Goal: Entertainment & Leisure: Consume media (video, audio)

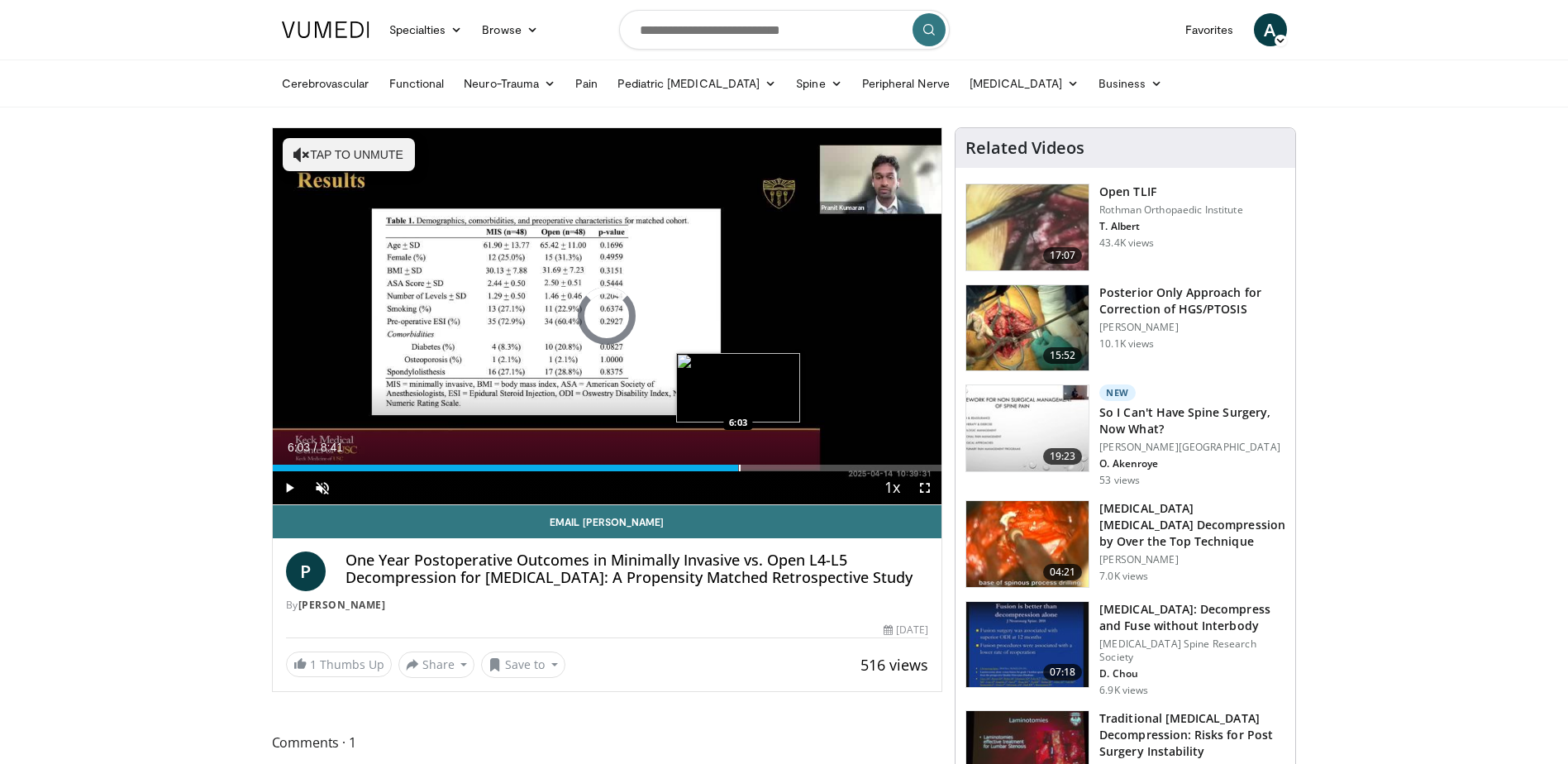
click at [739, 456] on div "Loaded : 9.50% 0:07 6:03" at bounding box center [608, 463] width 670 height 16
click at [891, 465] on div "Progress Bar" at bounding box center [892, 468] width 2 height 6
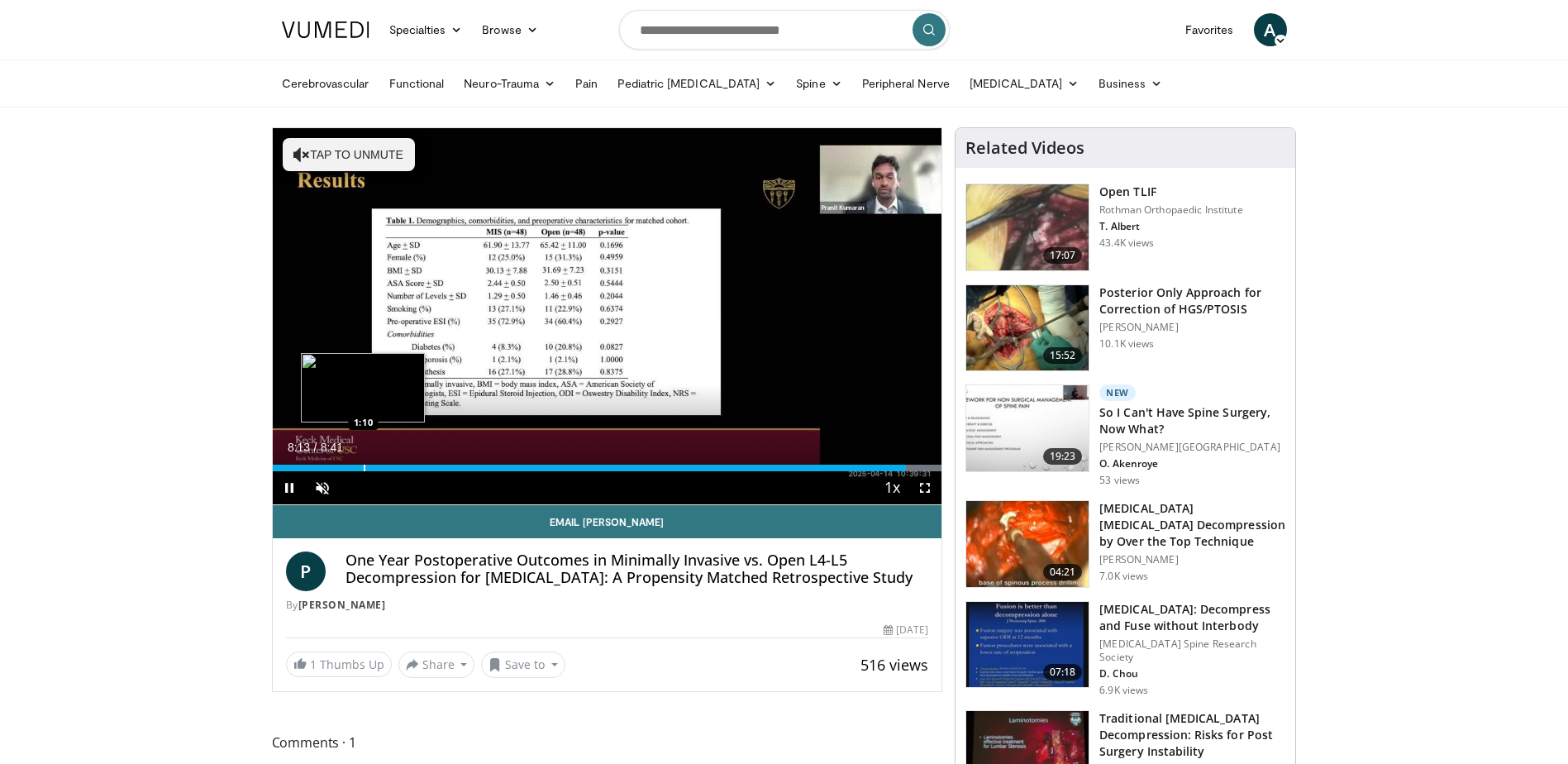
click at [362, 460] on div "Loaded : 100.00% 8:13 1:10" at bounding box center [608, 463] width 670 height 16
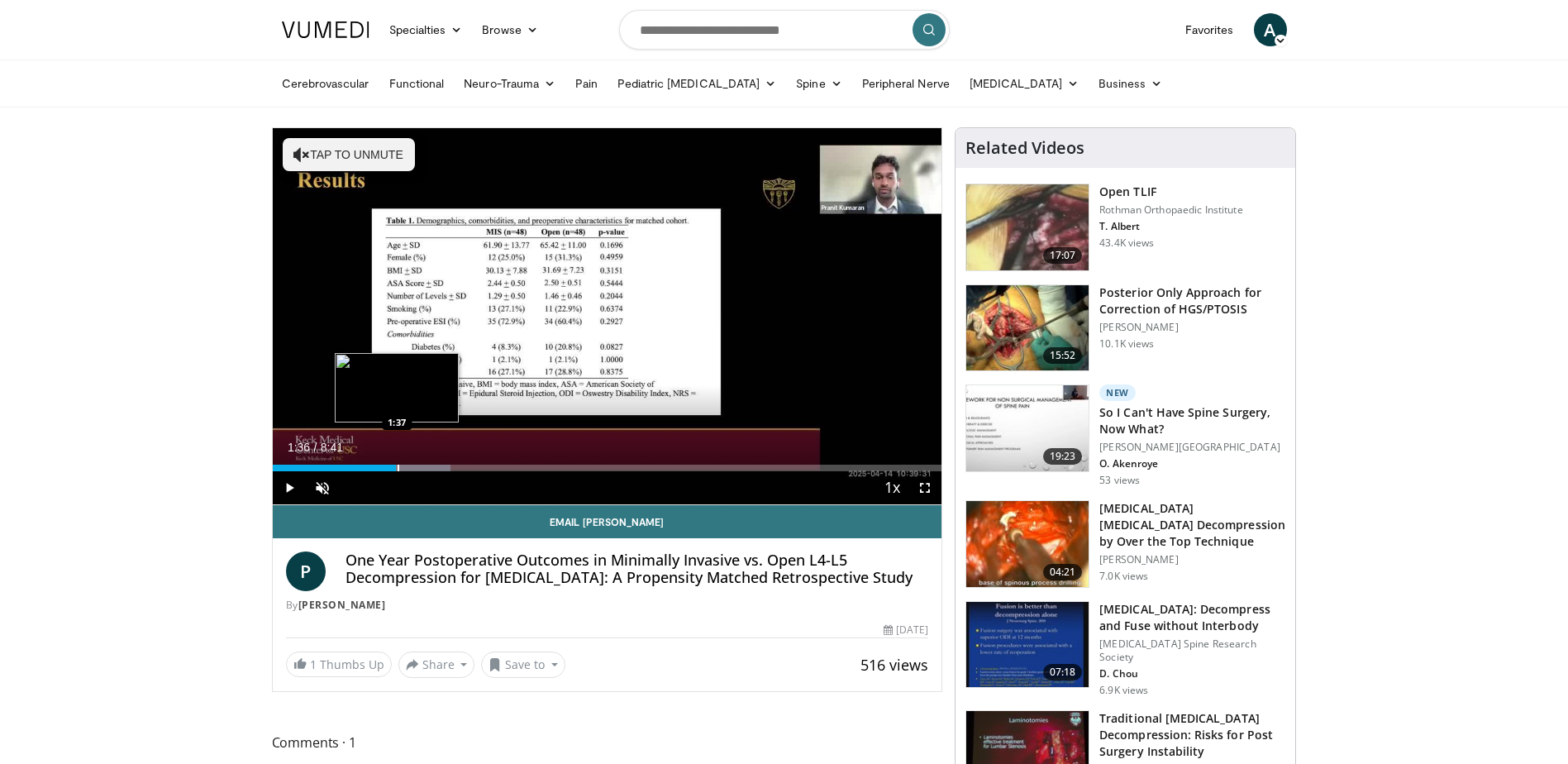
click at [397, 469] on div "Progress Bar" at bounding box center [398, 468] width 2 height 6
click at [443, 467] on div "Progress Bar" at bounding box center [443, 468] width 2 height 6
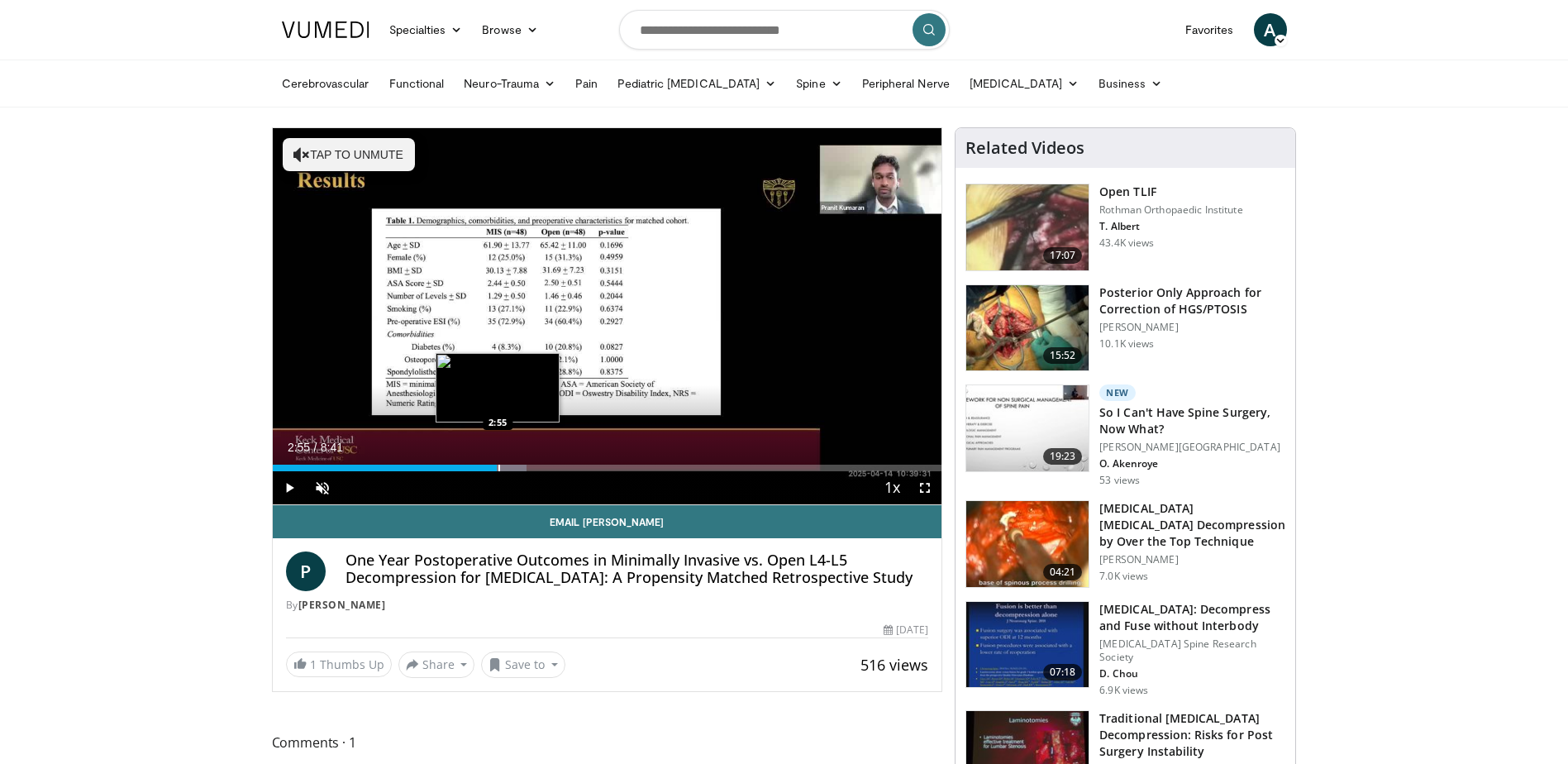
click at [498, 470] on div "Progress Bar" at bounding box center [499, 468] width 2 height 6
click at [468, 470] on div "Progress Bar" at bounding box center [469, 468] width 2 height 6
click at [442, 473] on div "Current Time 2:31 / Duration 8:41 Pause Skip Backward Skip Forward Unmute Loade…" at bounding box center [608, 488] width 670 height 33
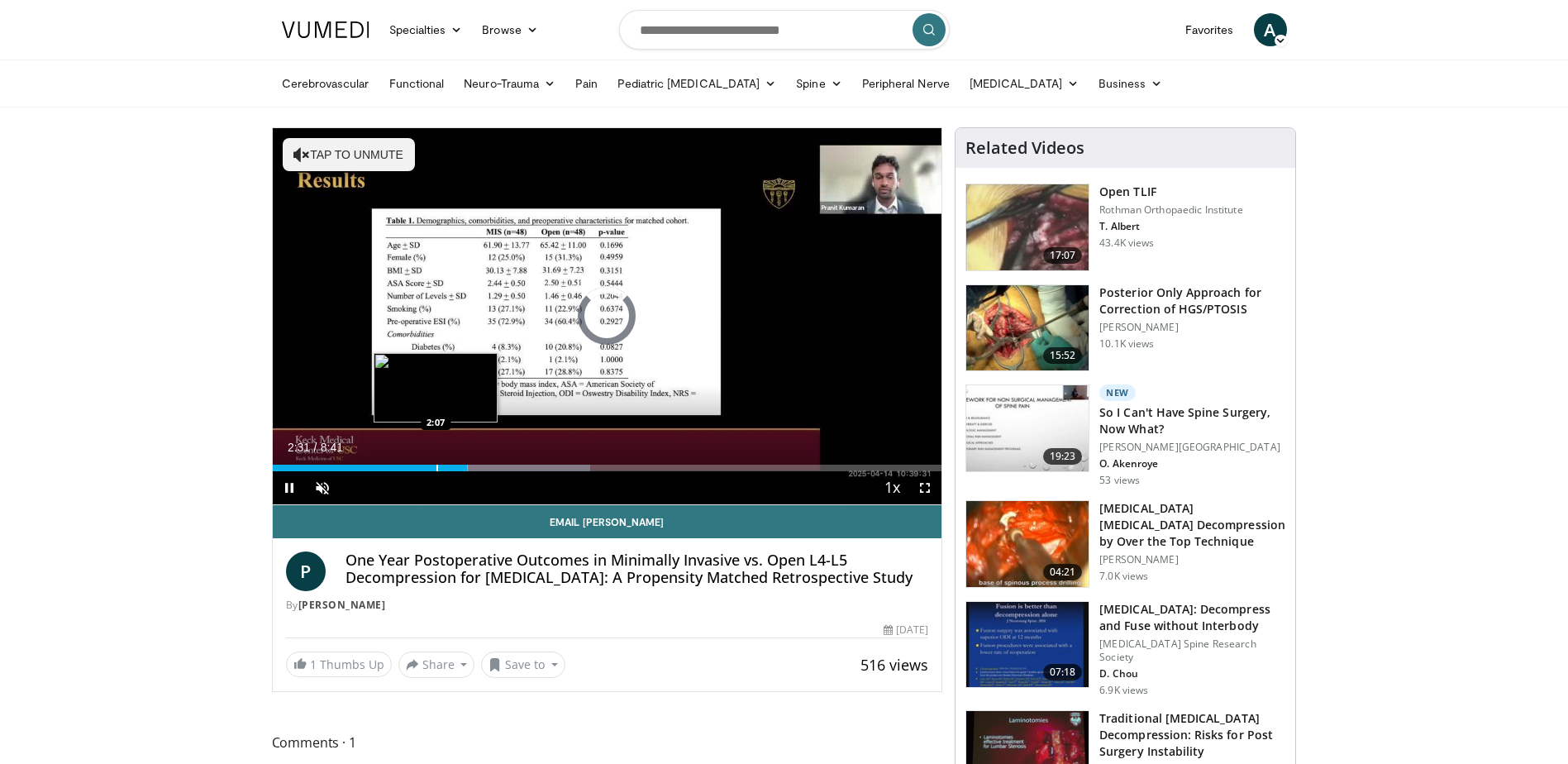
click at [437, 466] on div "Progress Bar" at bounding box center [437, 468] width 2 height 6
click at [455, 467] on div "Progress Bar" at bounding box center [456, 468] width 2 height 6
click at [481, 466] on div "Progress Bar" at bounding box center [482, 468] width 2 height 6
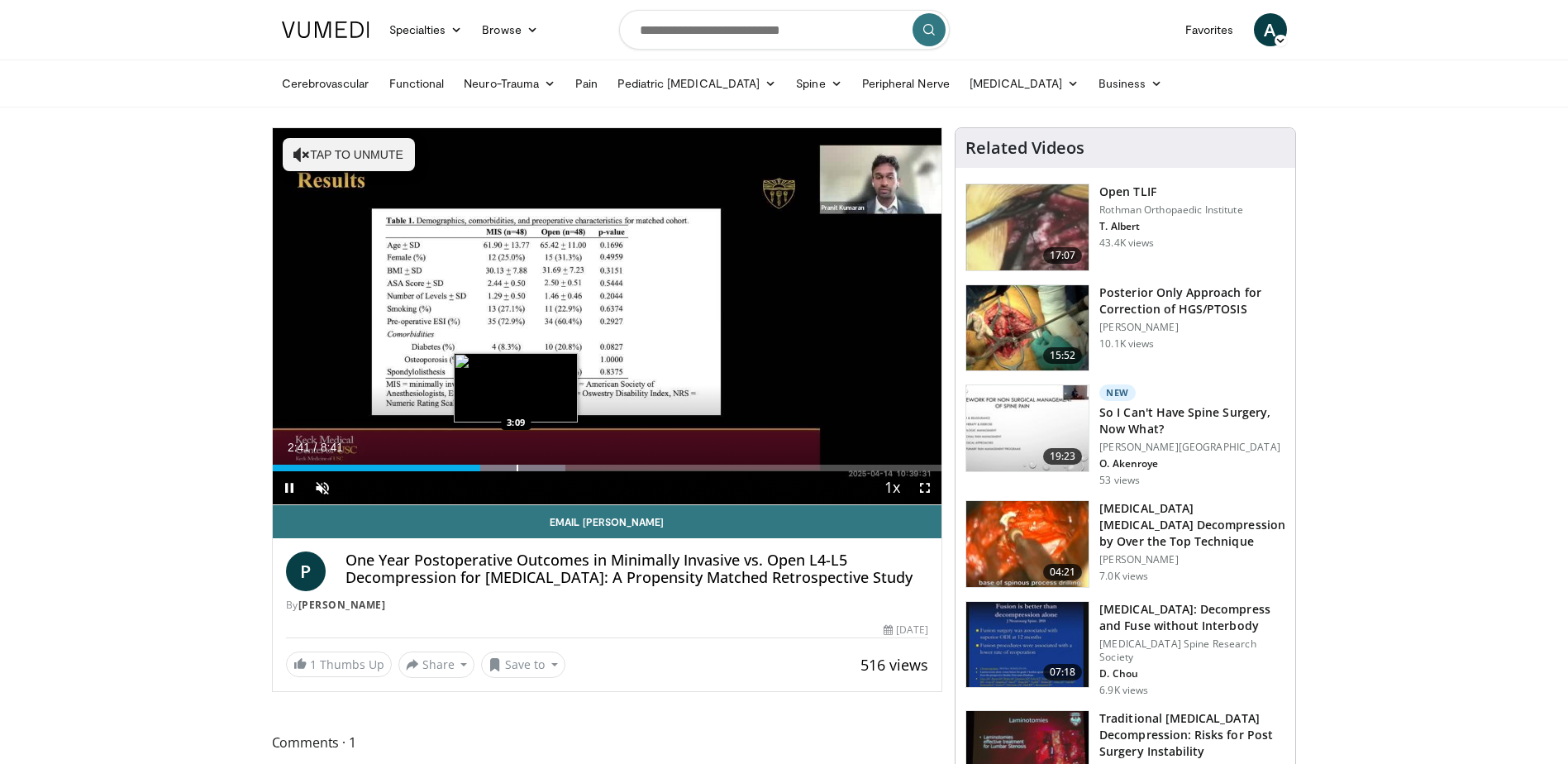
click at [517, 466] on div "Progress Bar" at bounding box center [518, 468] width 2 height 6
click at [538, 466] on div "Progress Bar" at bounding box center [539, 468] width 2 height 6
click at [572, 472] on div "Current Time 3:27 / Duration 8:41 Pause Skip Backward Skip Forward Unmute Loade…" at bounding box center [608, 488] width 670 height 33
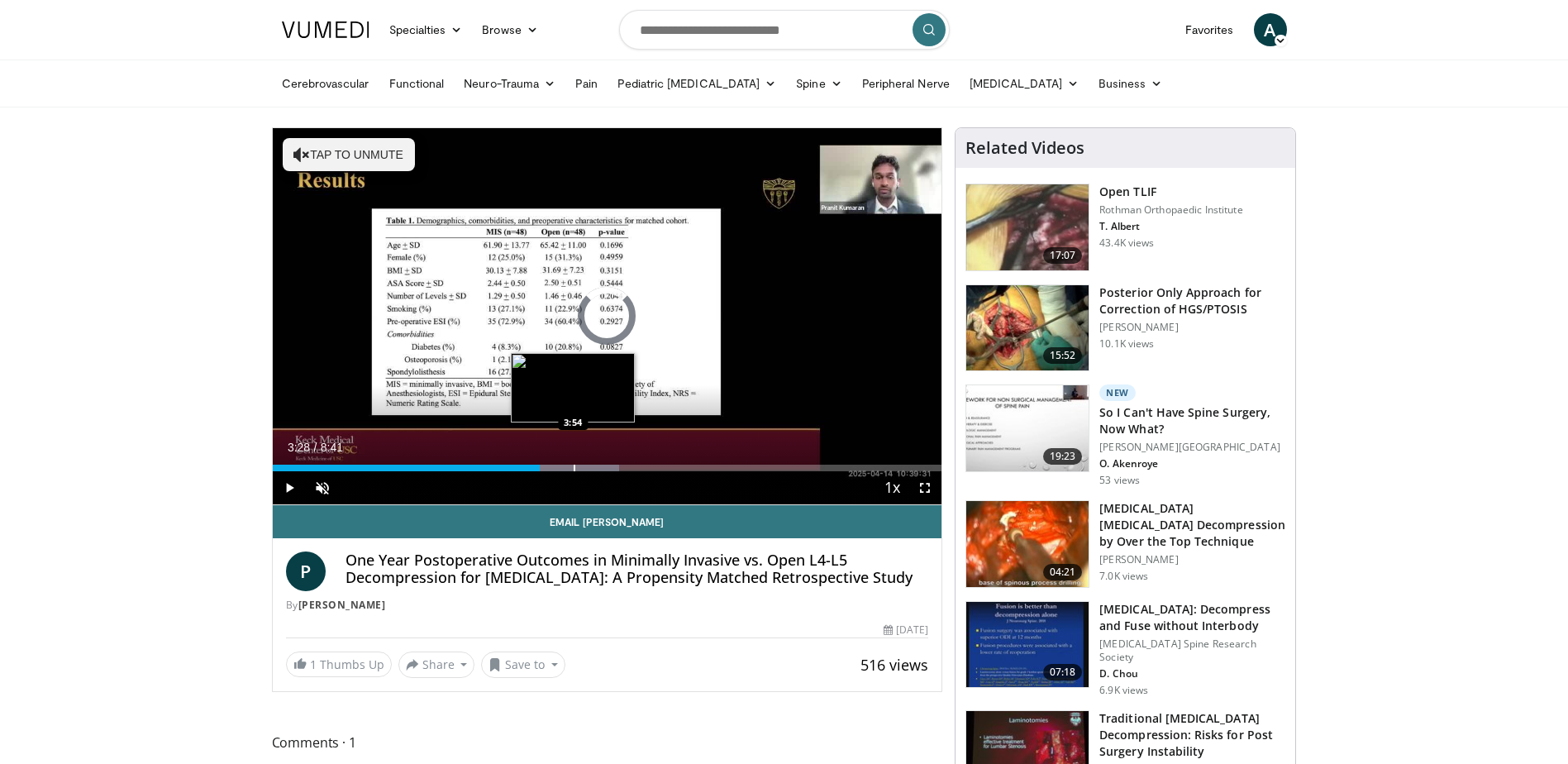
click at [574, 470] on div "Progress Bar" at bounding box center [574, 468] width 2 height 6
